Goal: Check status: Check status

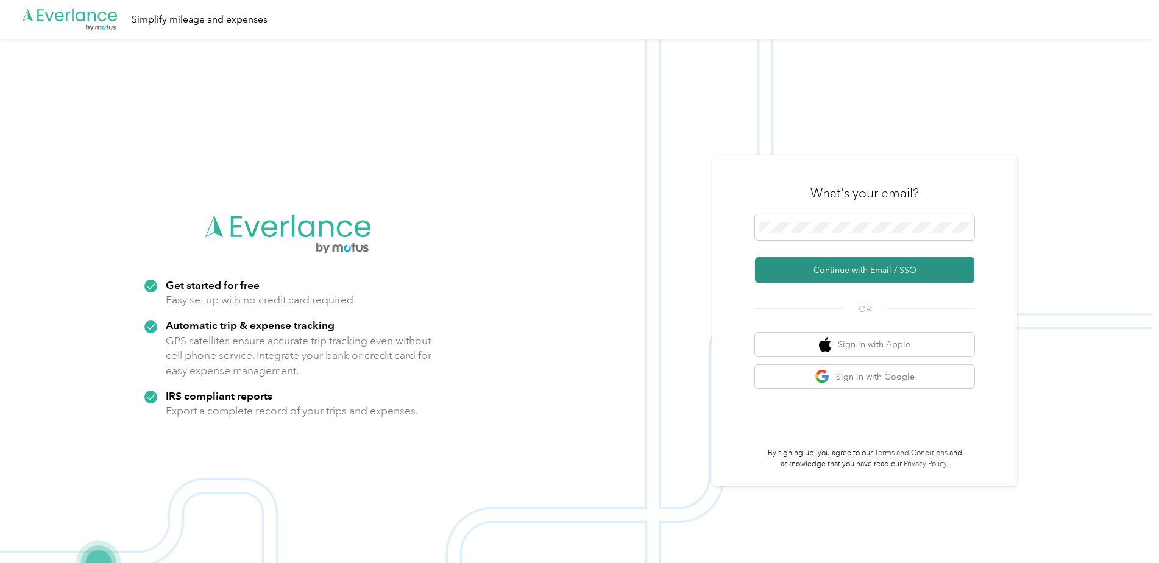
click at [837, 261] on button "Continue with Email / SSO" at bounding box center [864, 270] width 219 height 26
click at [796, 210] on div "What's your email?" at bounding box center [864, 193] width 219 height 43
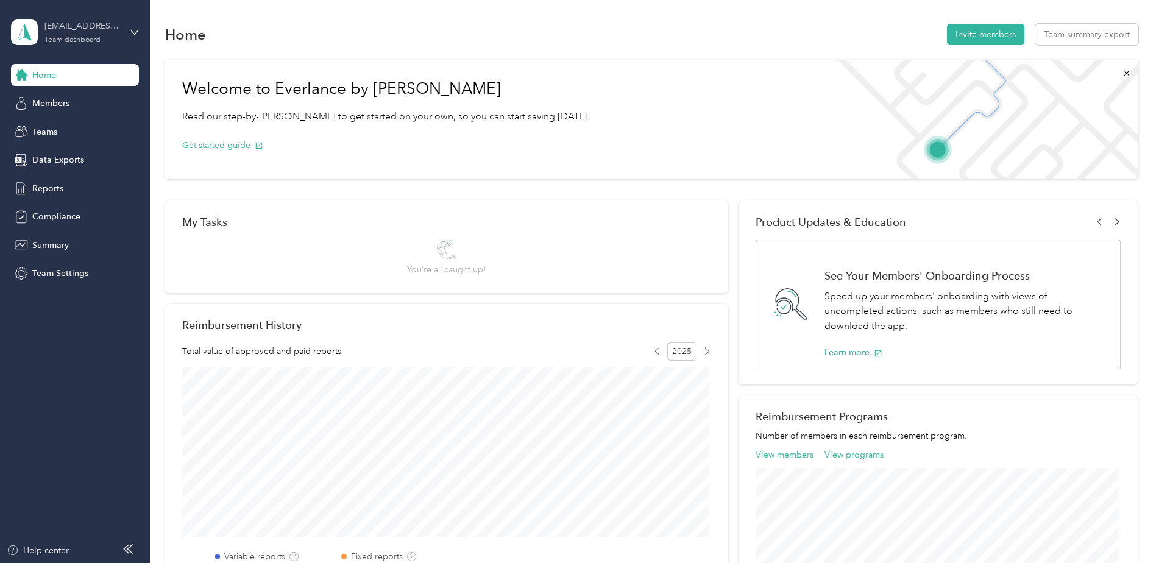
click at [95, 43] on div "Team dashboard" at bounding box center [72, 40] width 56 height 7
click at [110, 124] on div "Personal dashboard" at bounding box center [140, 127] width 240 height 21
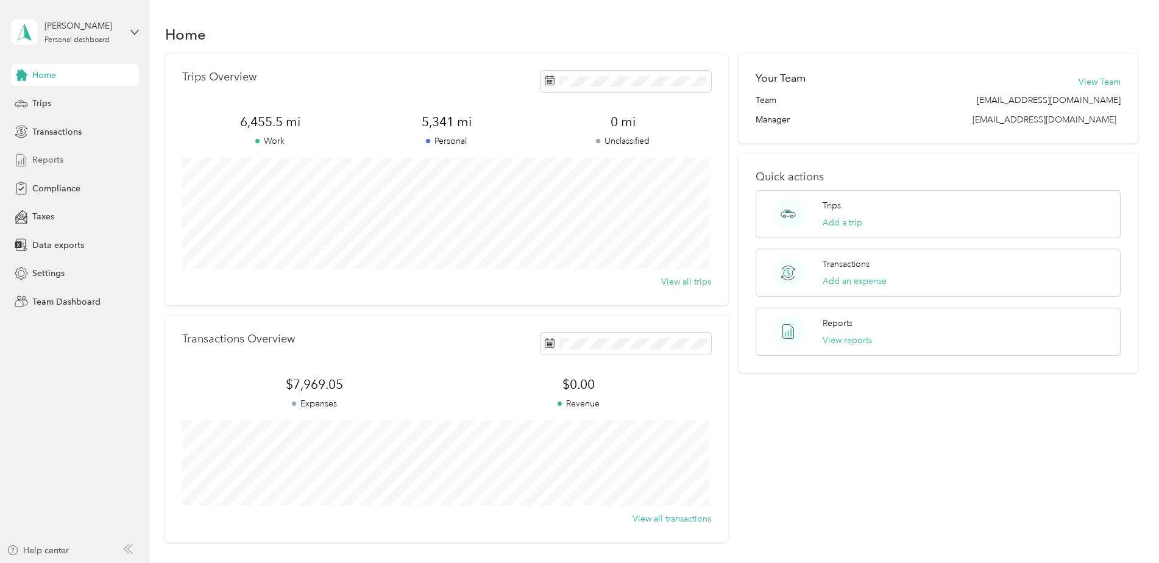
click at [87, 164] on div "Reports" at bounding box center [75, 160] width 128 height 22
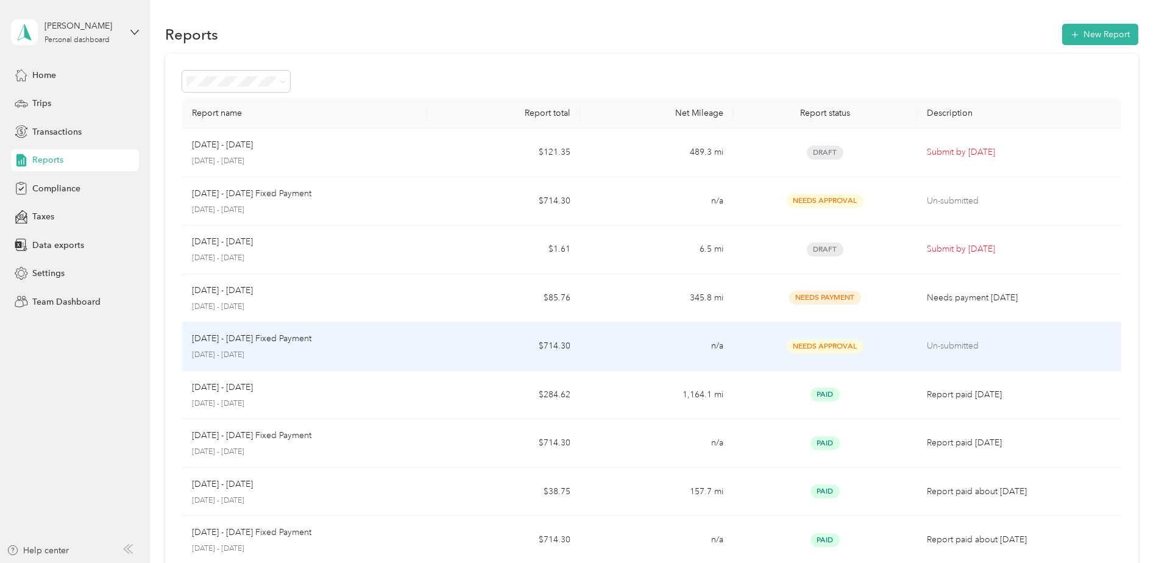
click at [469, 345] on td "$714.30" at bounding box center [503, 346] width 153 height 49
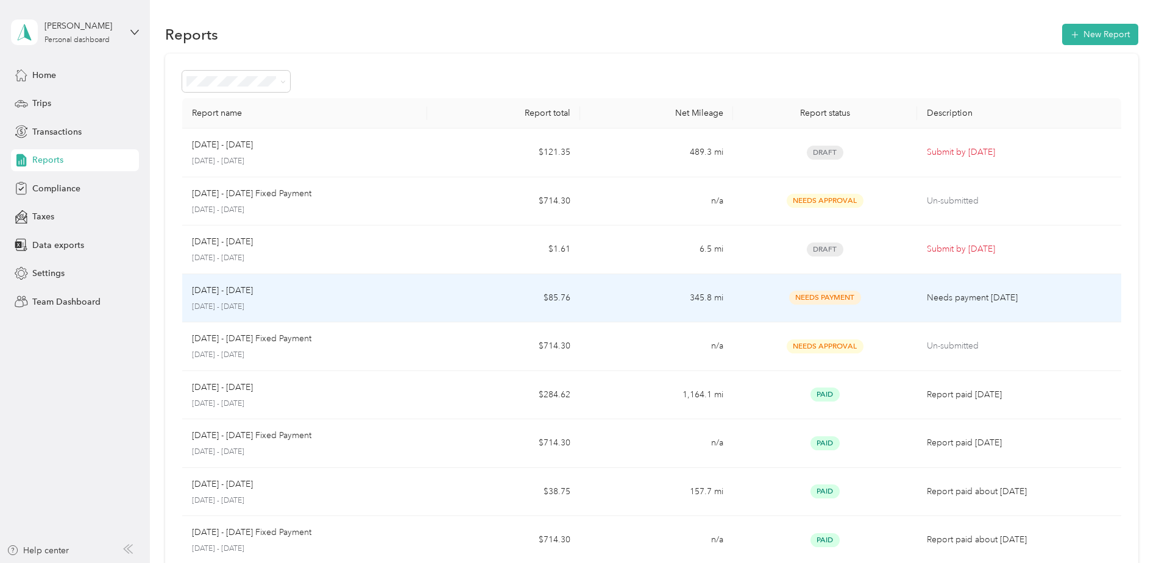
click at [636, 293] on td "345.8 mi" at bounding box center [656, 298] width 153 height 49
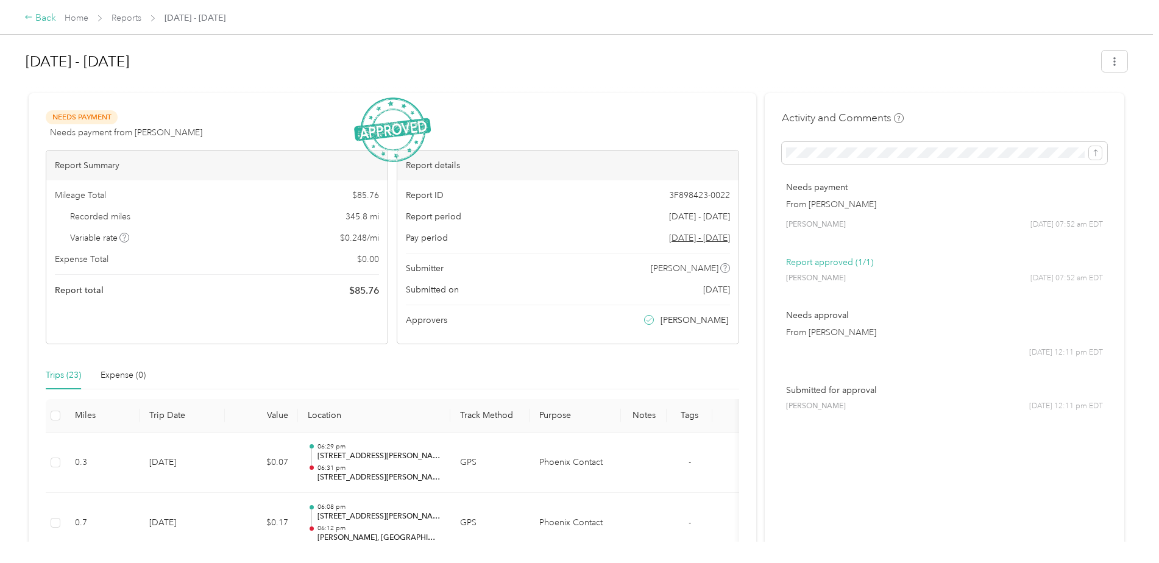
click at [30, 18] on icon at bounding box center [28, 17] width 9 height 9
